Goal: Check status: Check status

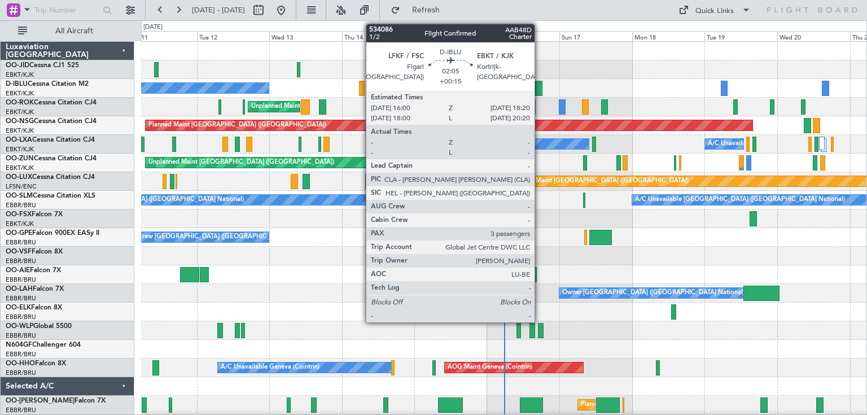
click at [539, 84] on div at bounding box center [538, 88] width 7 height 15
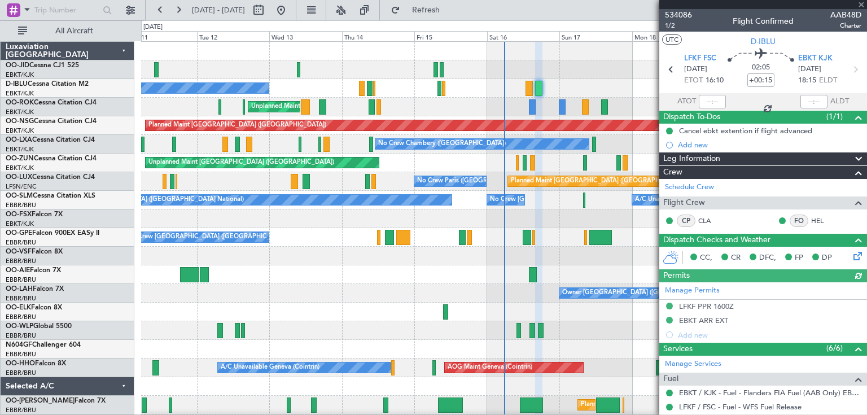
scroll to position [217, 0]
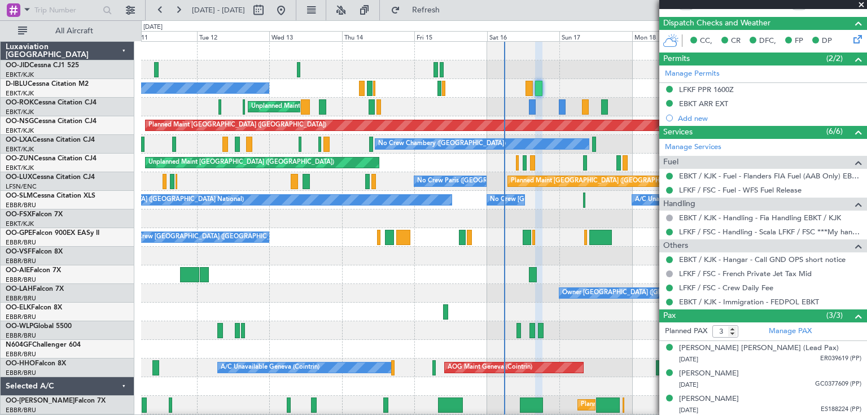
click at [861, 4] on span at bounding box center [861, 5] width 11 height 10
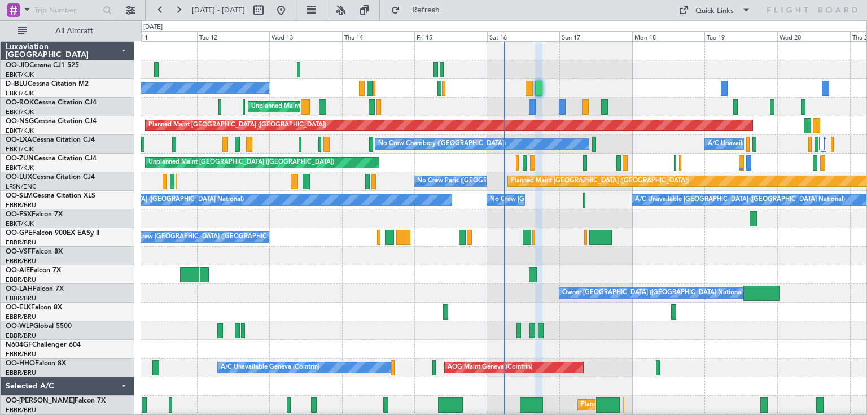
type input "0"
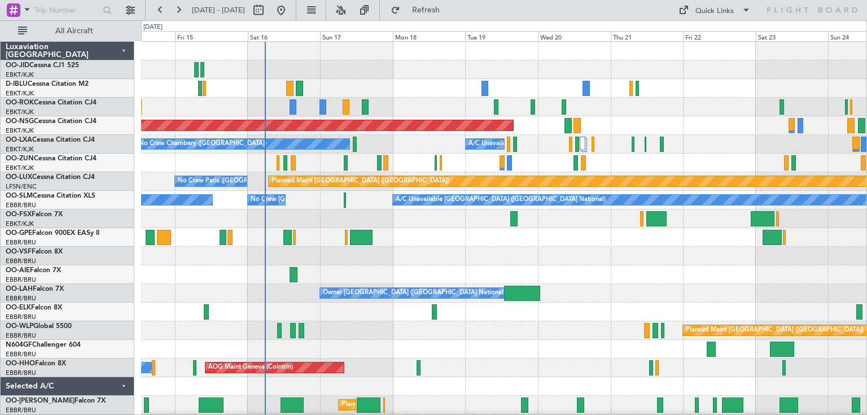
click at [590, 229] on div "No Crew [GEOGRAPHIC_DATA] ([GEOGRAPHIC_DATA] National) Unplanned Maint [GEOGRAP…" at bounding box center [503, 237] width 725 height 391
click at [522, 247] on div at bounding box center [503, 256] width 725 height 19
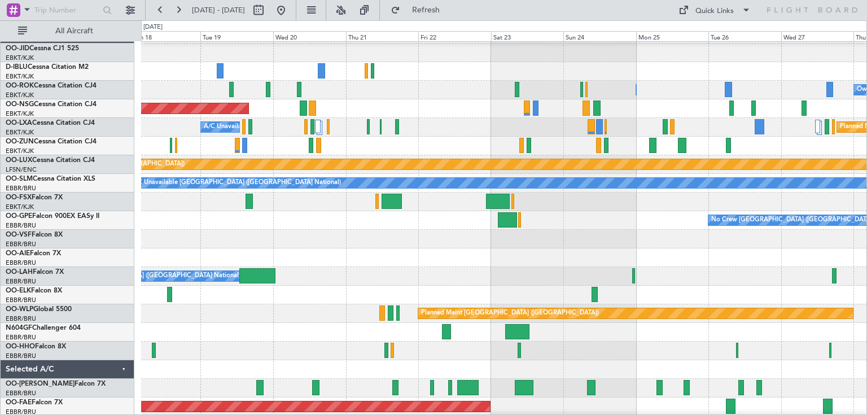
scroll to position [11, 0]
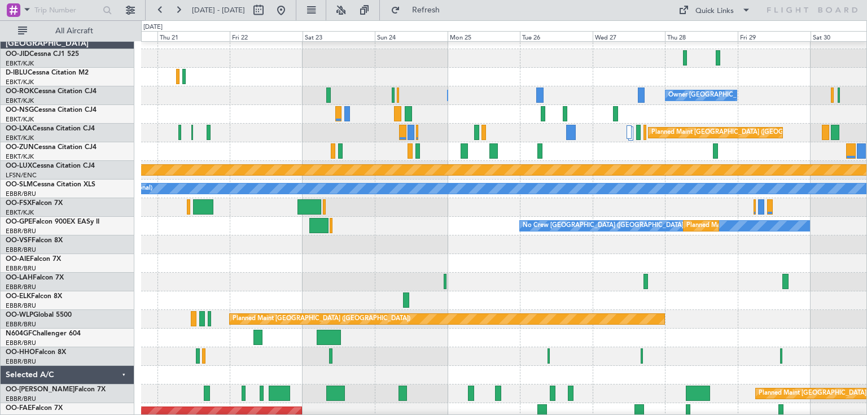
click at [465, 209] on div at bounding box center [503, 207] width 725 height 19
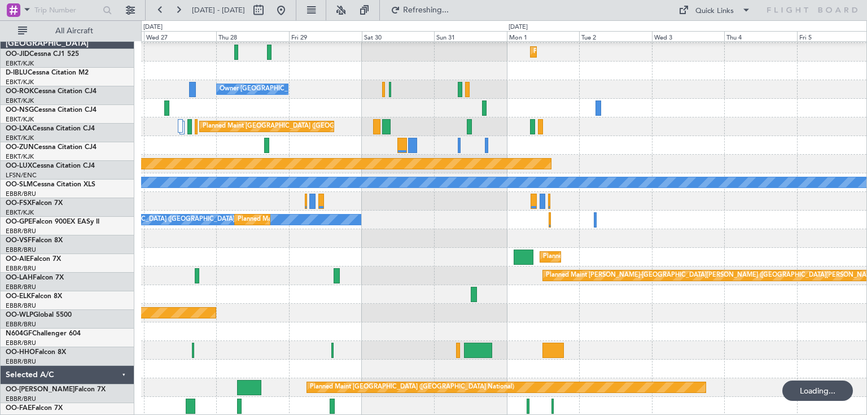
click at [340, 196] on div "Planned Maint Kortrijk-[GEOGRAPHIC_DATA] Owner [GEOGRAPHIC_DATA]-[GEOGRAPHIC_DA…" at bounding box center [503, 219] width 725 height 391
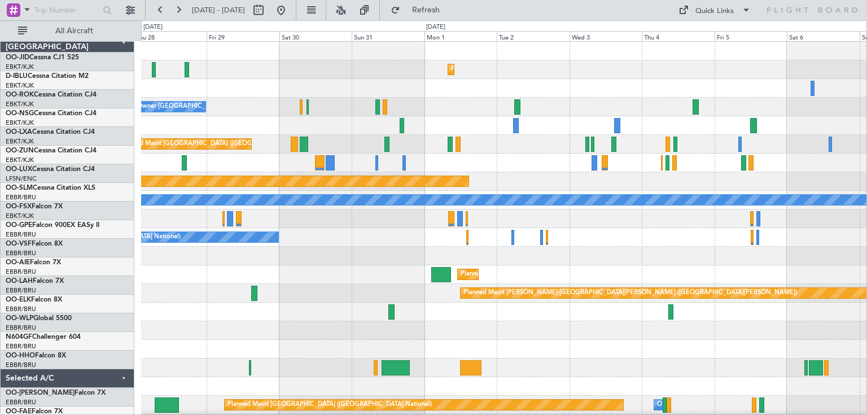
scroll to position [0, 0]
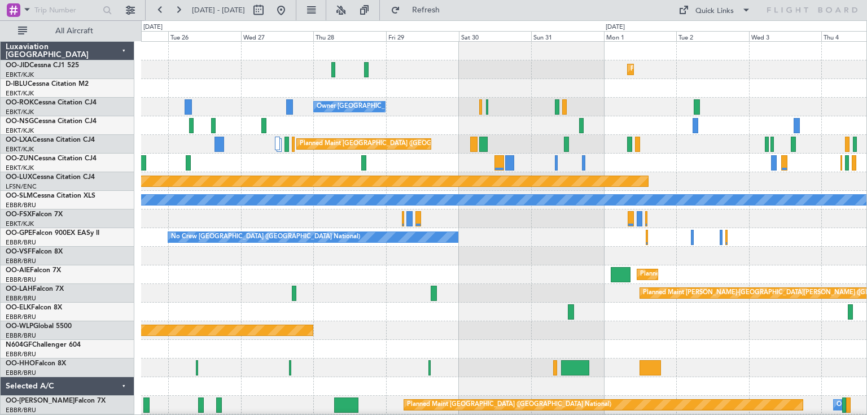
click at [673, 179] on div "Planned Maint Kortrijk-[GEOGRAPHIC_DATA] Owner [GEOGRAPHIC_DATA]-[GEOGRAPHIC_DA…" at bounding box center [503, 237] width 725 height 391
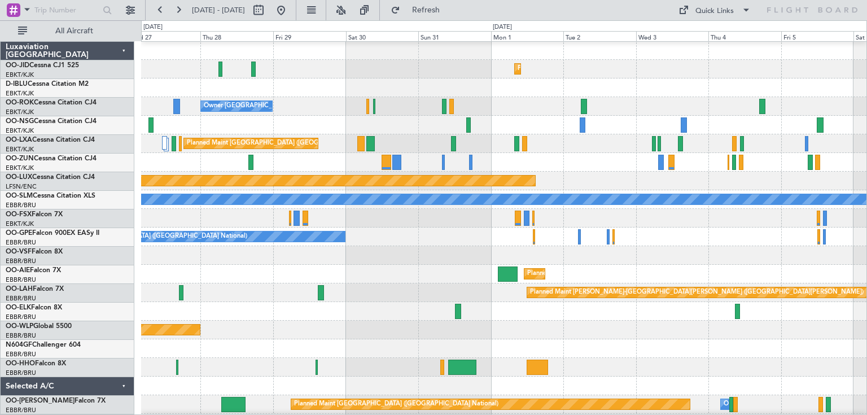
click at [515, 181] on div "Planned Maint [GEOGRAPHIC_DATA] ([GEOGRAPHIC_DATA])" at bounding box center [503, 181] width 725 height 19
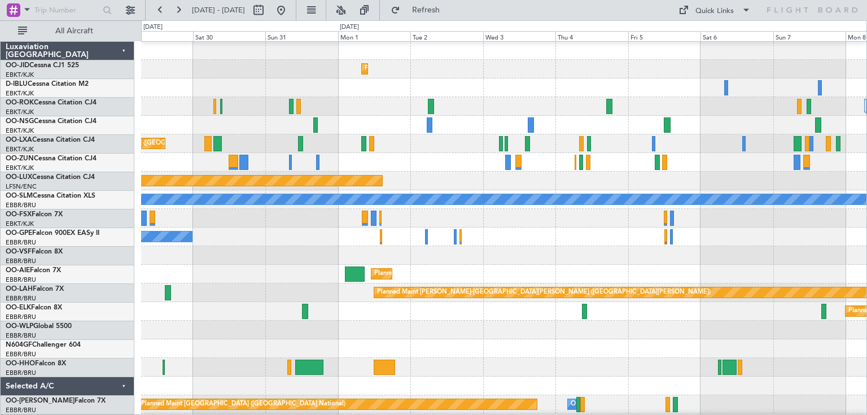
click at [614, 140] on div "Planned Maint [GEOGRAPHIC_DATA] ([GEOGRAPHIC_DATA] National) Planned Maint [GEO…" at bounding box center [503, 143] width 725 height 19
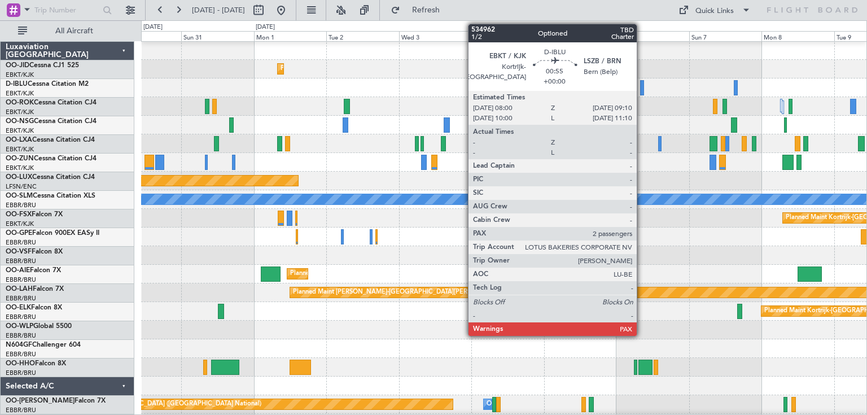
click at [642, 86] on div at bounding box center [642, 87] width 4 height 15
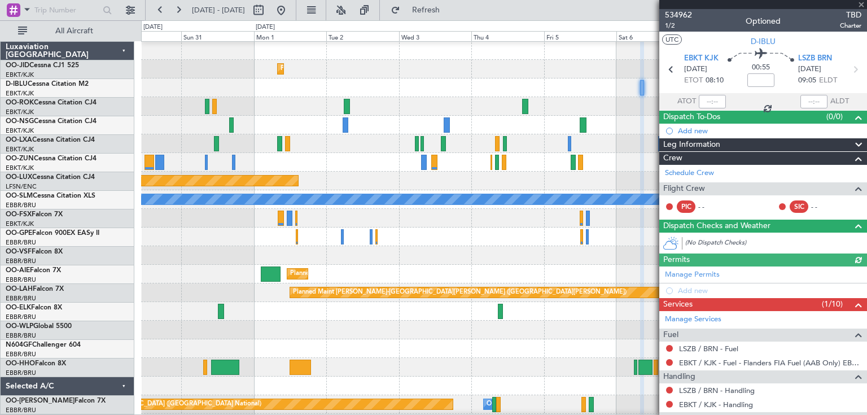
scroll to position [154, 0]
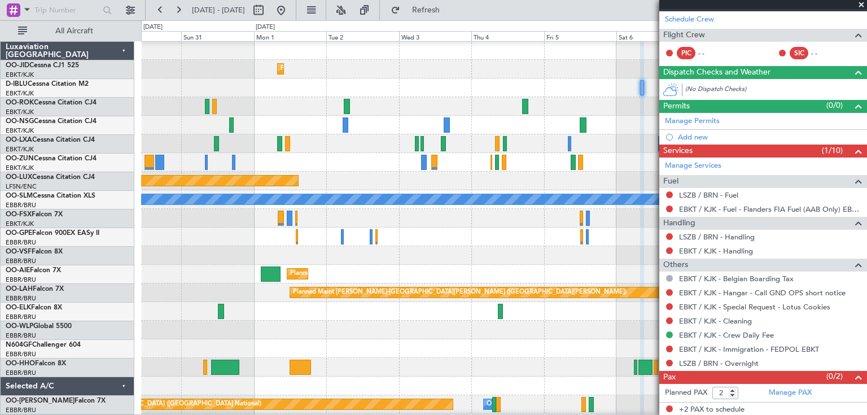
click at [861, 5] on span at bounding box center [861, 5] width 11 height 10
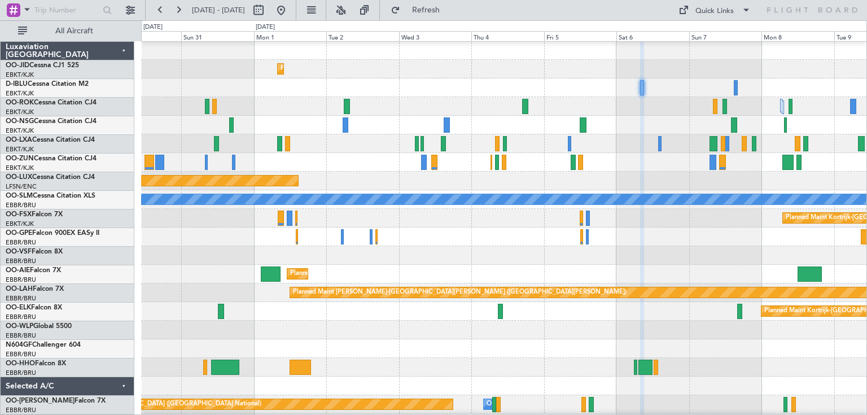
type input "0"
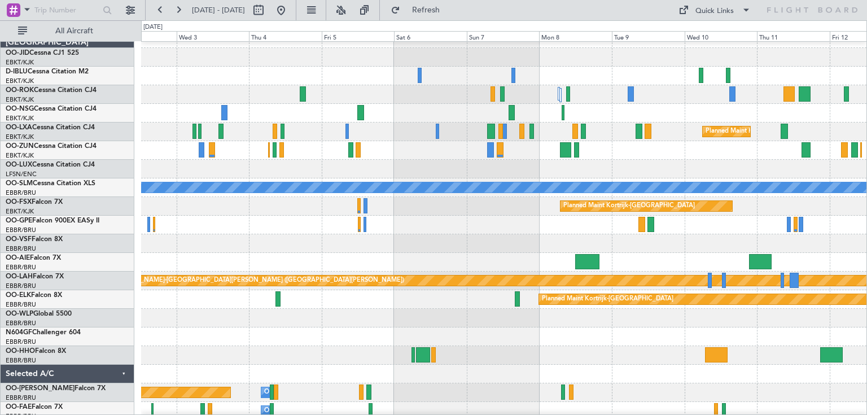
click at [402, 143] on div at bounding box center [503, 150] width 725 height 19
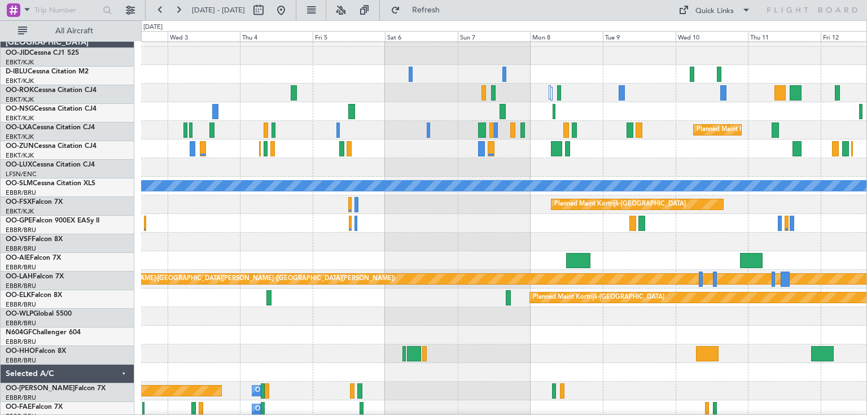
scroll to position [14, 0]
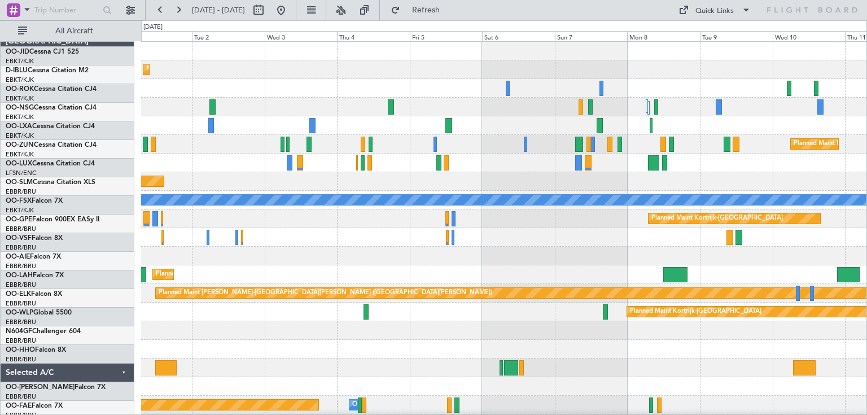
click at [770, 233] on div "No Crew [GEOGRAPHIC_DATA] ([GEOGRAPHIC_DATA] National)" at bounding box center [503, 237] width 725 height 19
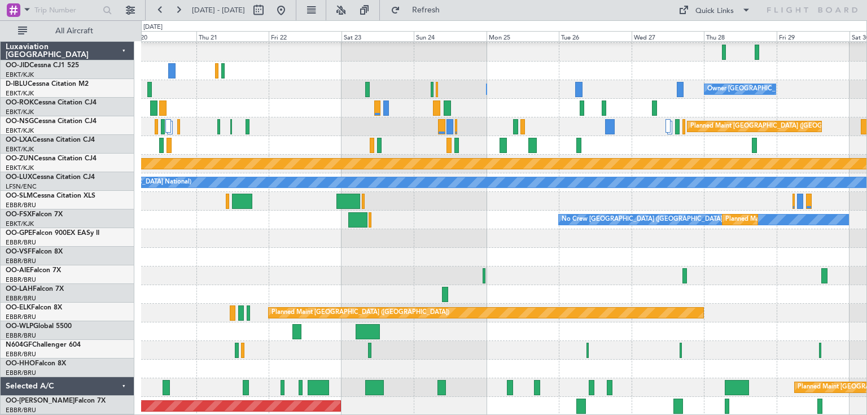
click at [798, 226] on div "Planned Maint Kortrijk-[GEOGRAPHIC_DATA] Owner [GEOGRAPHIC_DATA]-[GEOGRAPHIC_DA…" at bounding box center [503, 219] width 725 height 391
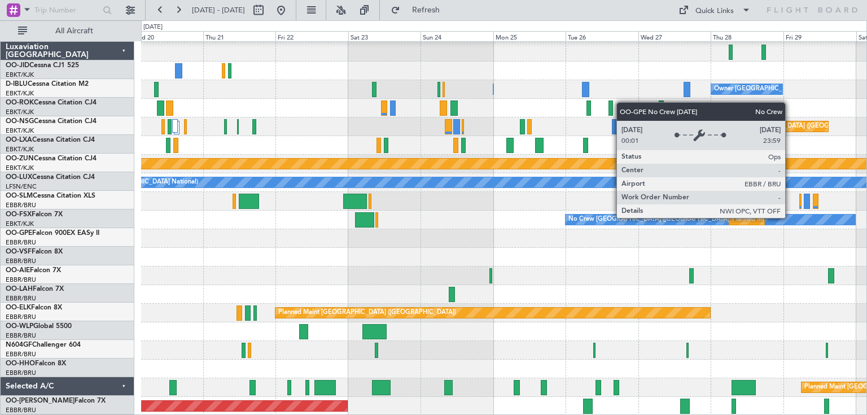
scroll to position [17, 0]
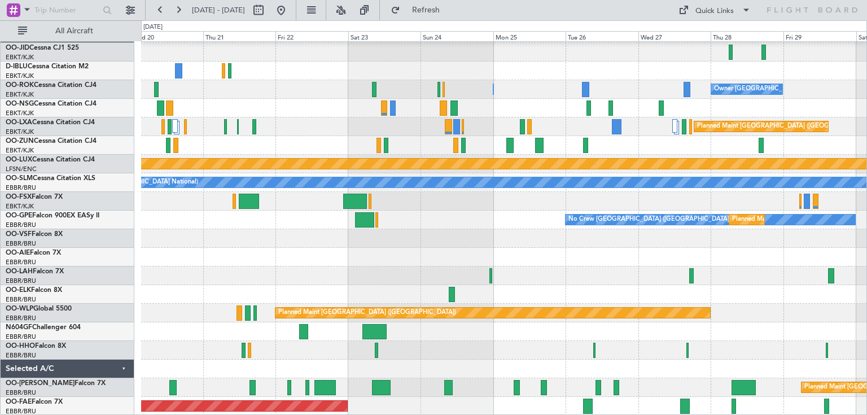
click at [836, 200] on div at bounding box center [503, 201] width 725 height 19
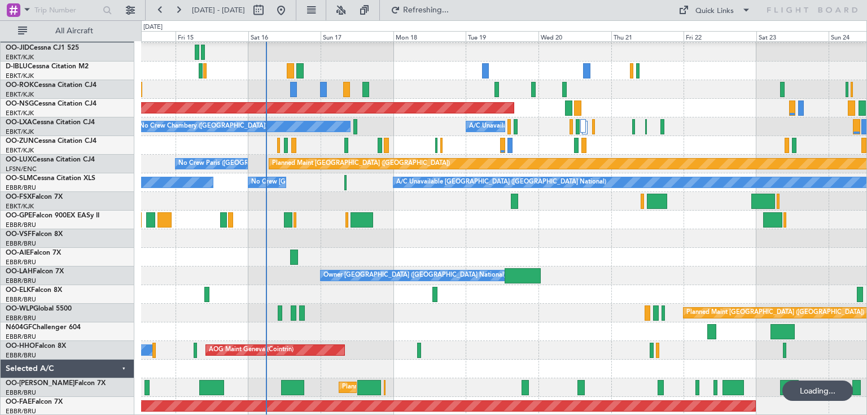
click at [518, 224] on div "No Crew [GEOGRAPHIC_DATA] ([GEOGRAPHIC_DATA] National)" at bounding box center [503, 220] width 725 height 19
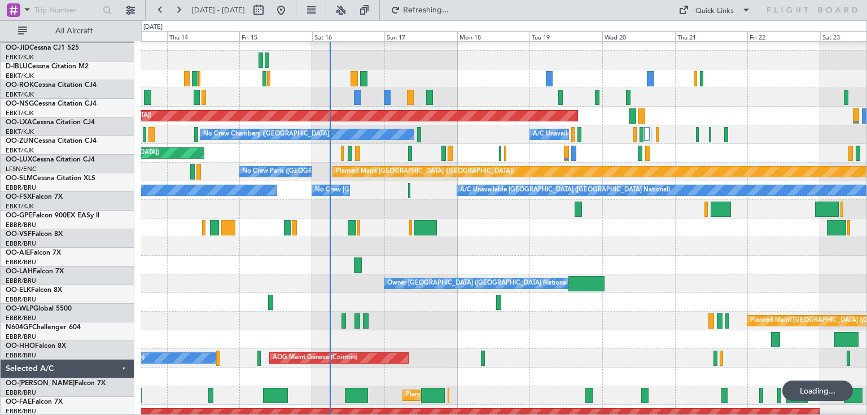
scroll to position [9, 0]
